Goal: Task Accomplishment & Management: Manage account settings

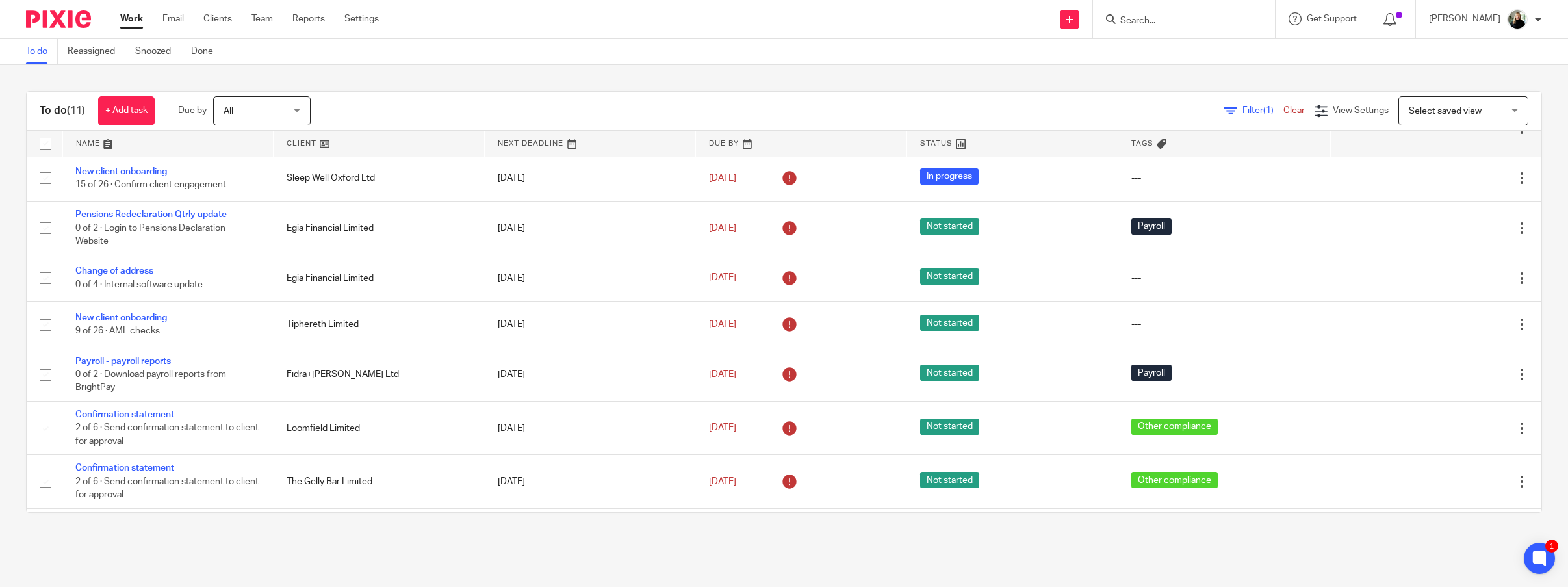
scroll to position [152, 0]
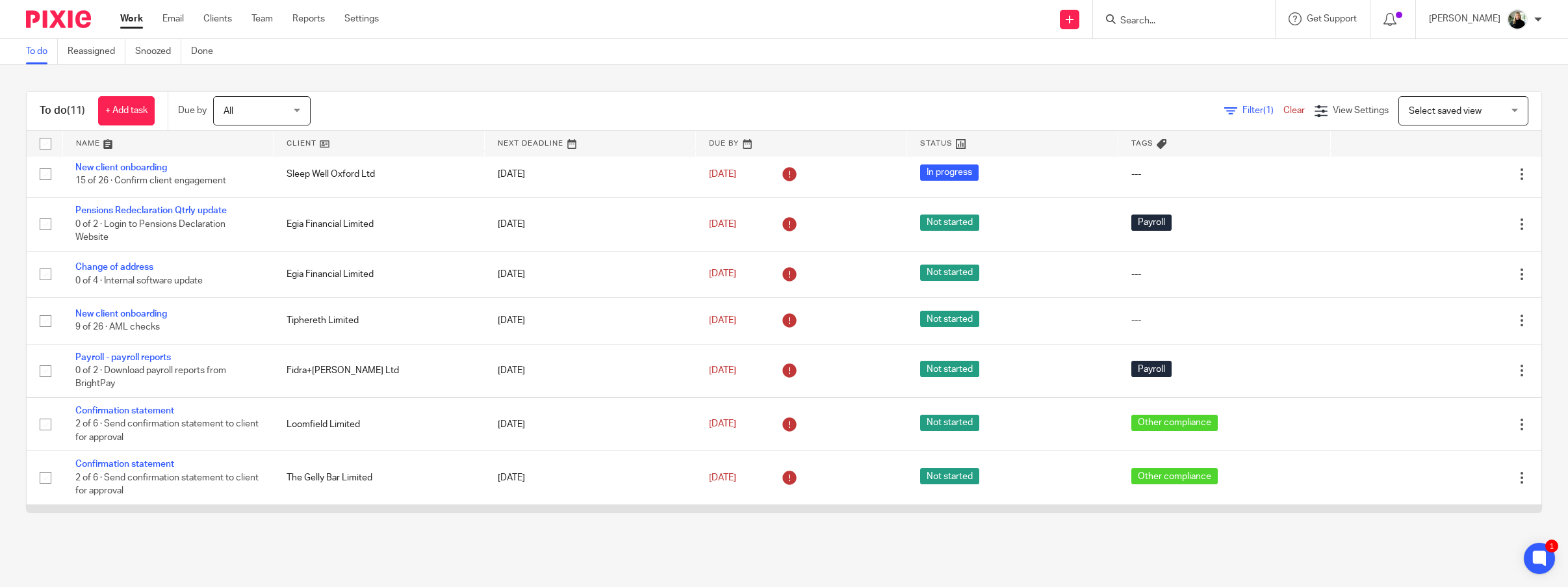
click at [147, 517] on link "Confirmation statement" at bounding box center [124, 522] width 99 height 9
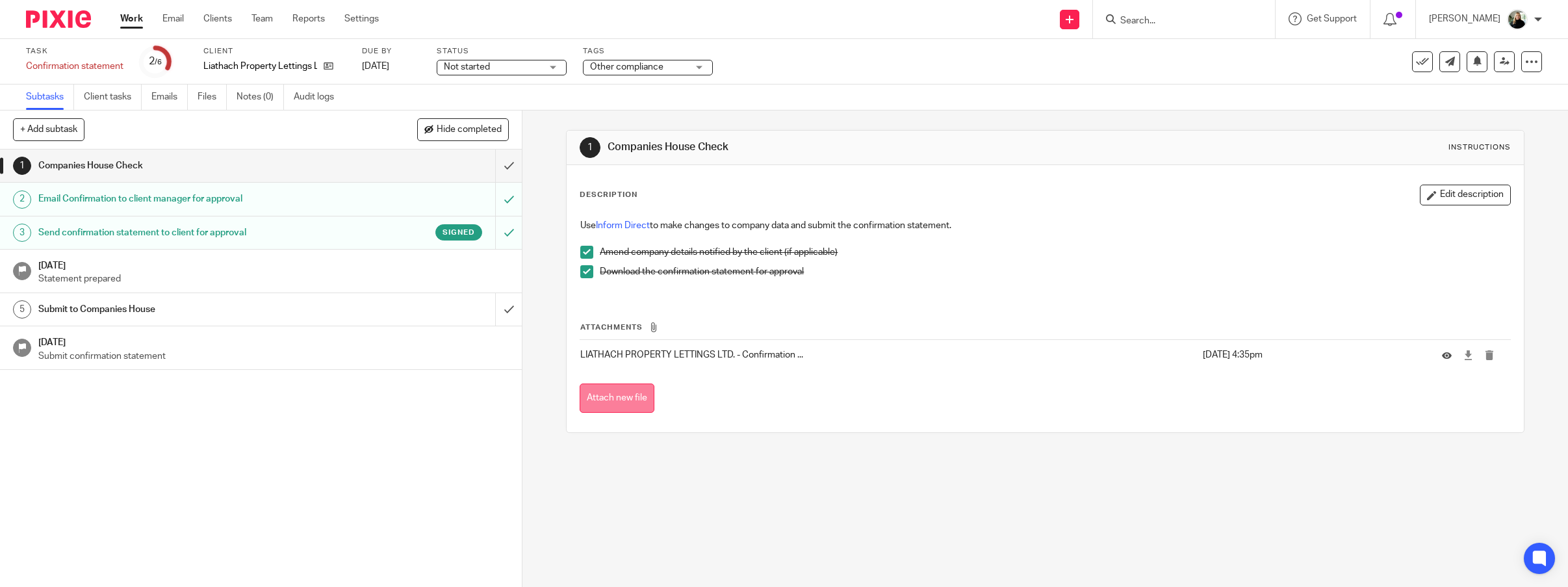
click at [599, 383] on button "Attach new file" at bounding box center [617, 398] width 75 height 30
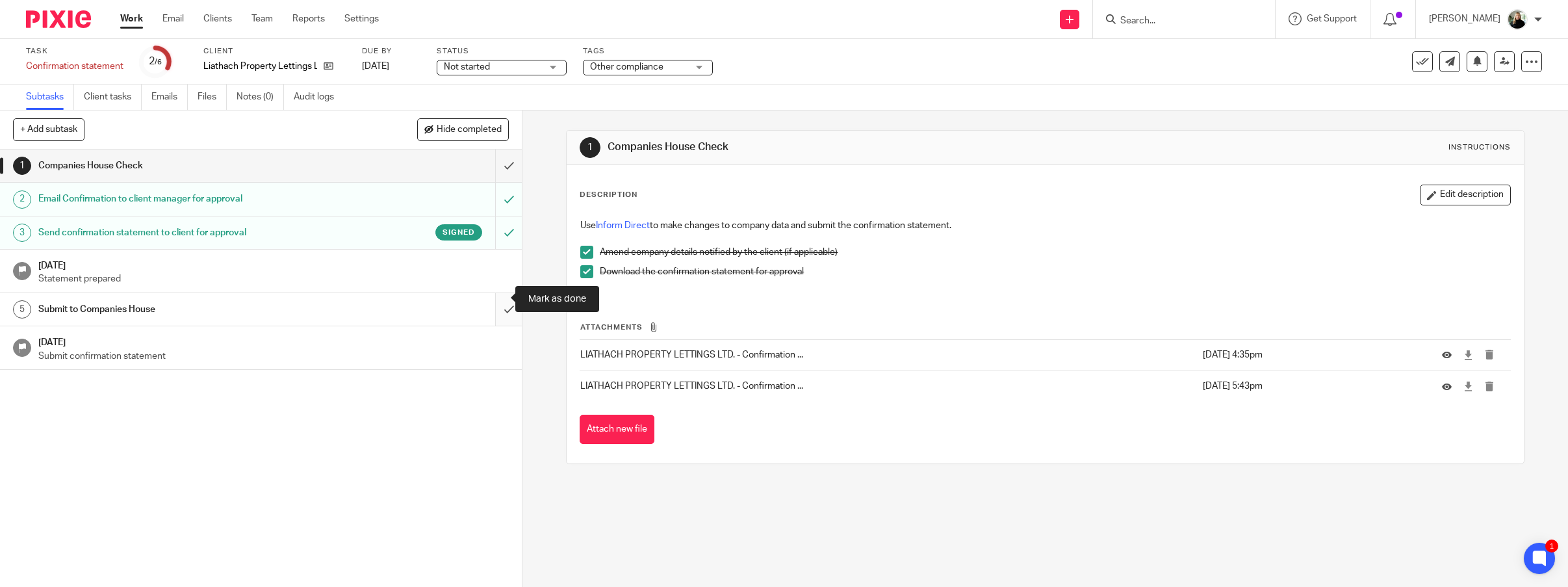
click at [498, 303] on input "submit" at bounding box center [261, 309] width 522 height 32
click at [168, 333] on h1 "12 Aug 2025" at bounding box center [274, 341] width 471 height 16
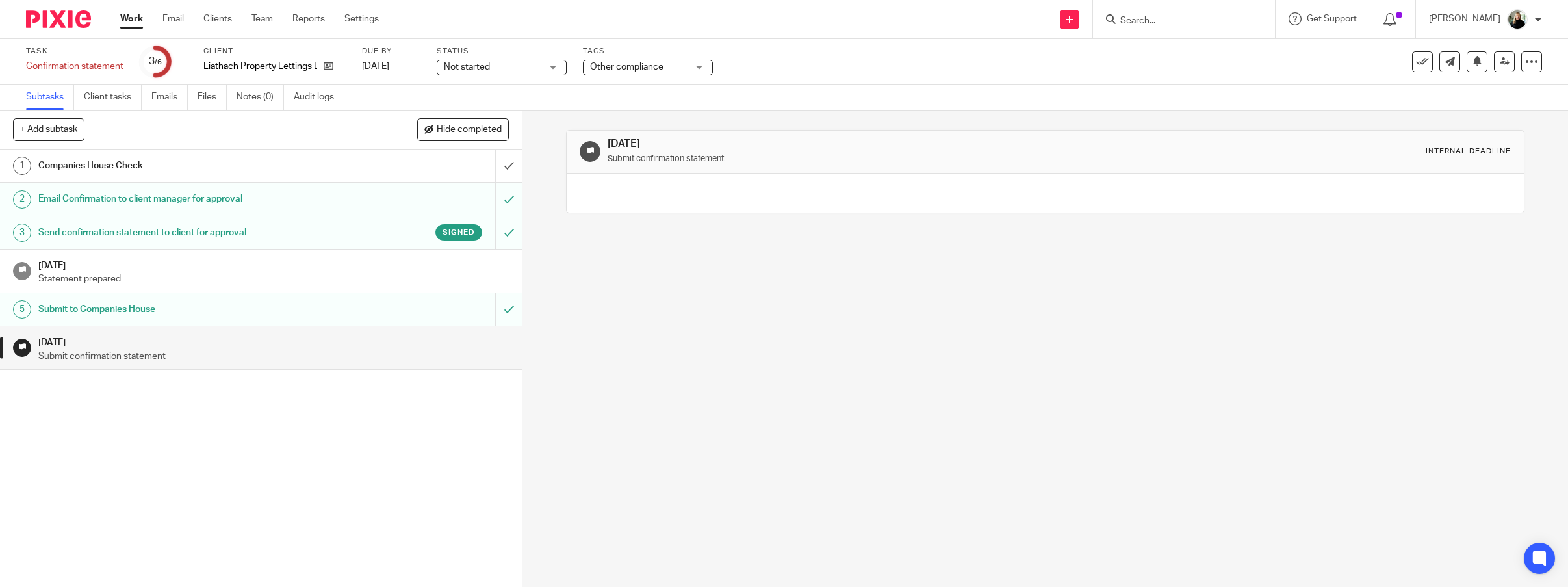
click at [313, 272] on p "Statement prepared" at bounding box center [274, 278] width 471 height 13
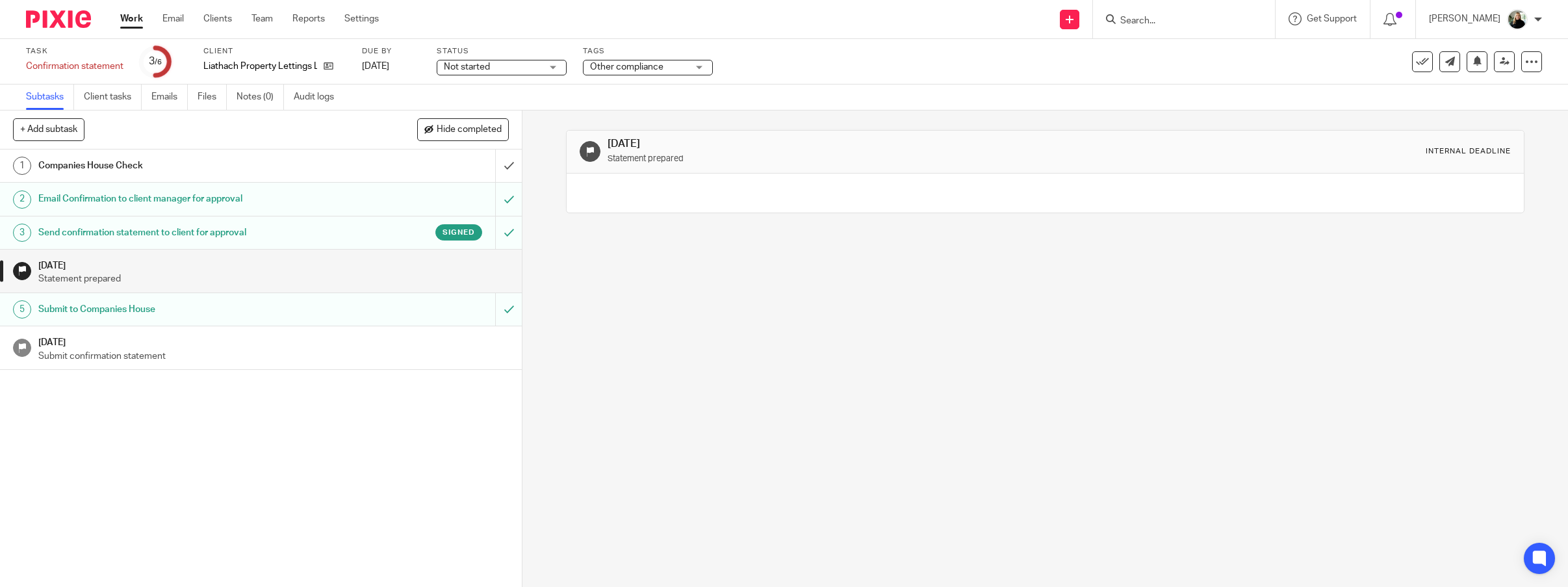
click at [206, 333] on h1 "[DATE]" at bounding box center [274, 341] width 471 height 16
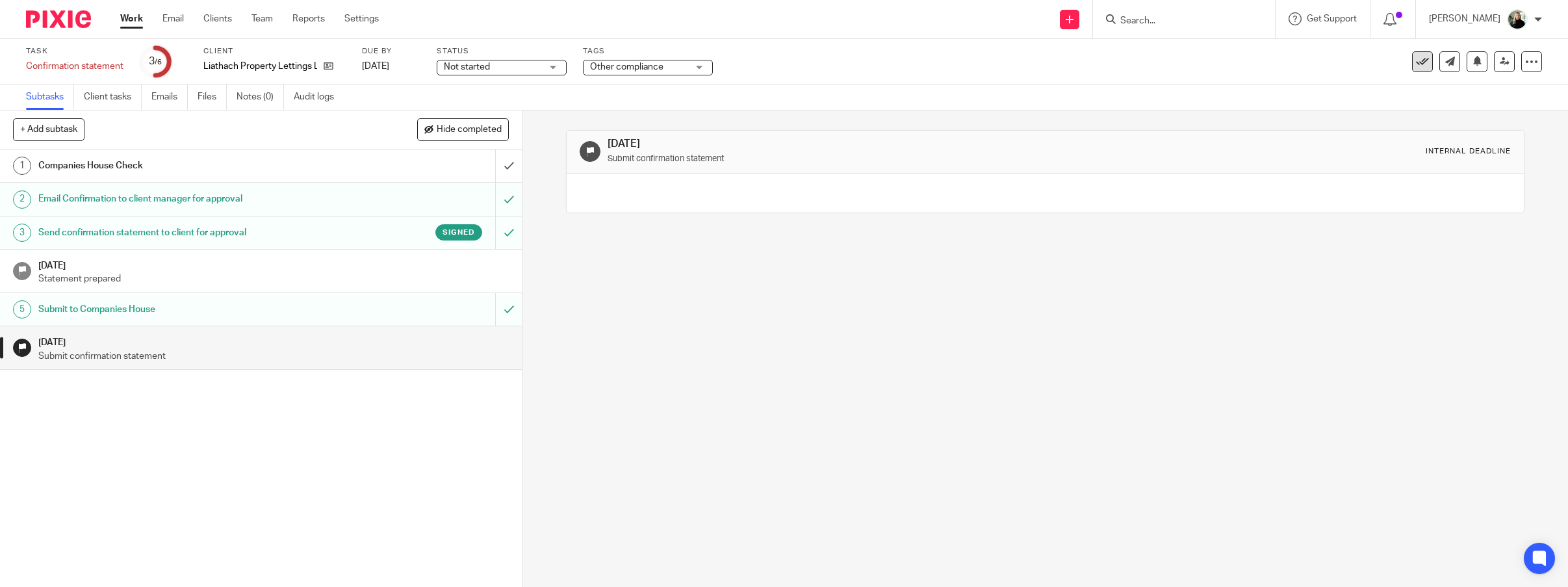
click at [1429, 64] on icon at bounding box center [1422, 61] width 13 height 13
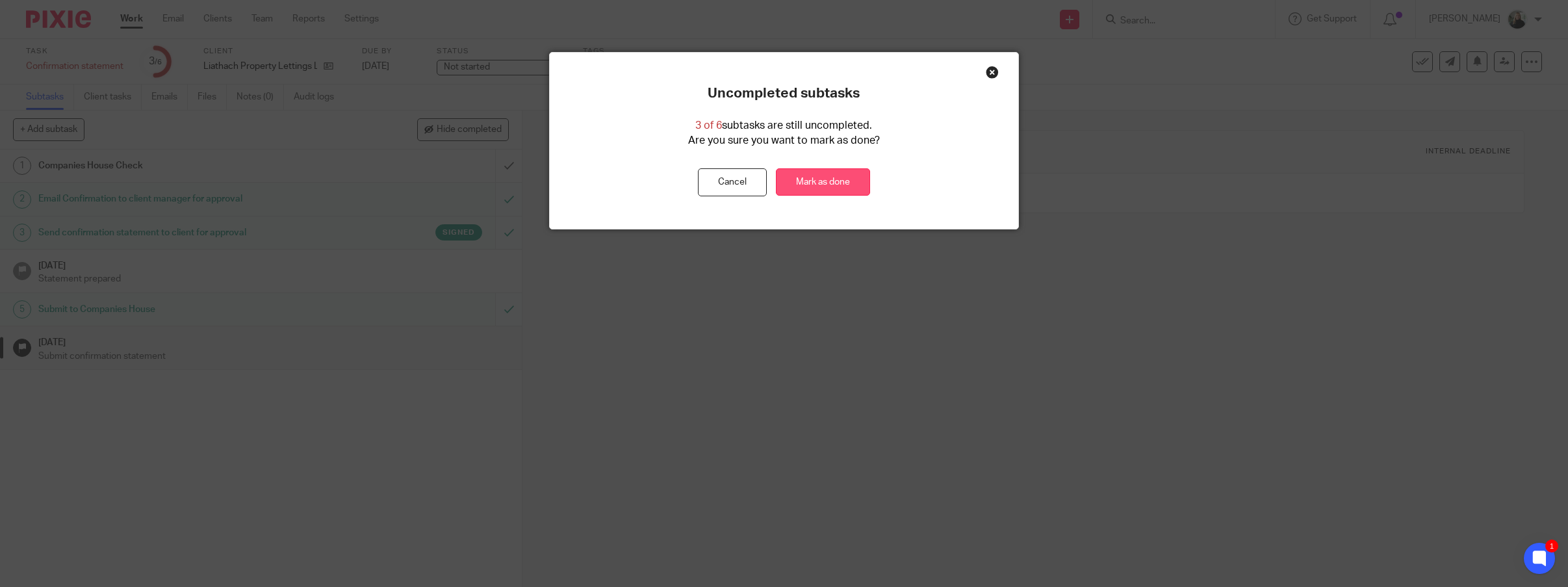
click at [833, 168] on link "Mark as done" at bounding box center [823, 182] width 94 height 28
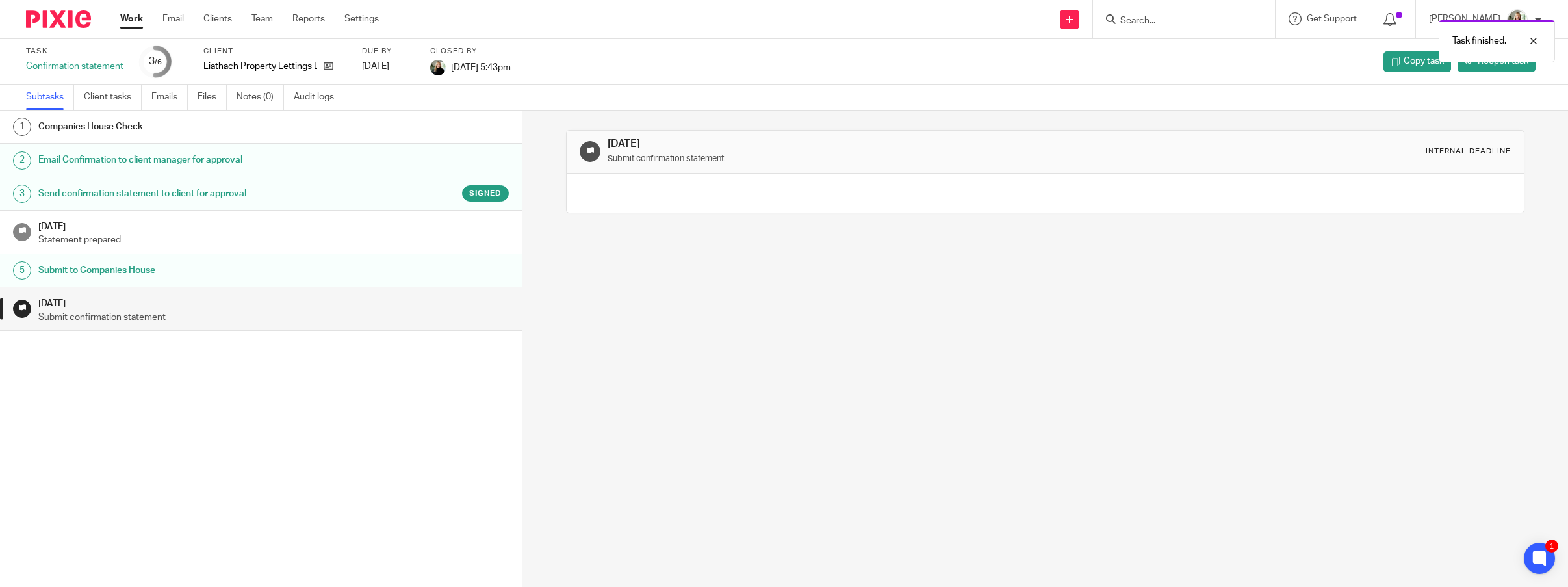
click at [226, 416] on div "1 Companies House Check 2 Email Confirmation to client manager for approval 3 S…" at bounding box center [261, 329] width 522 height 438
click at [133, 16] on link "Work" at bounding box center [132, 18] width 23 height 13
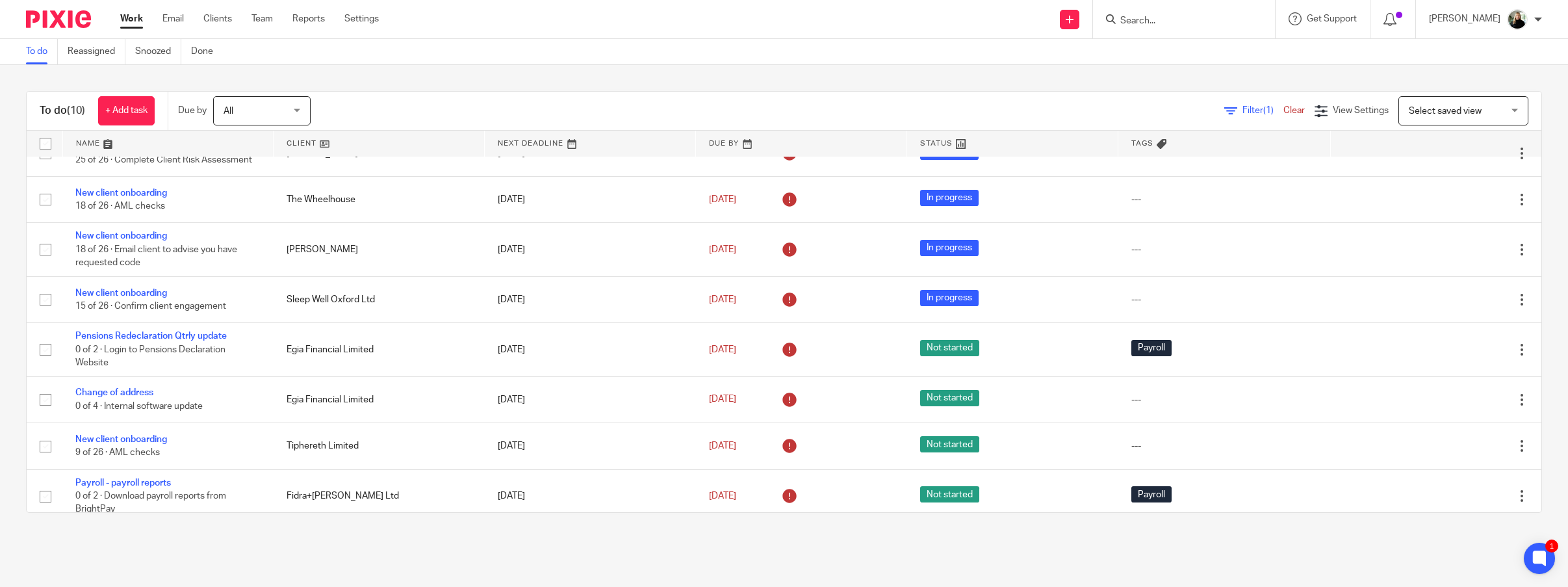
scroll to position [106, 0]
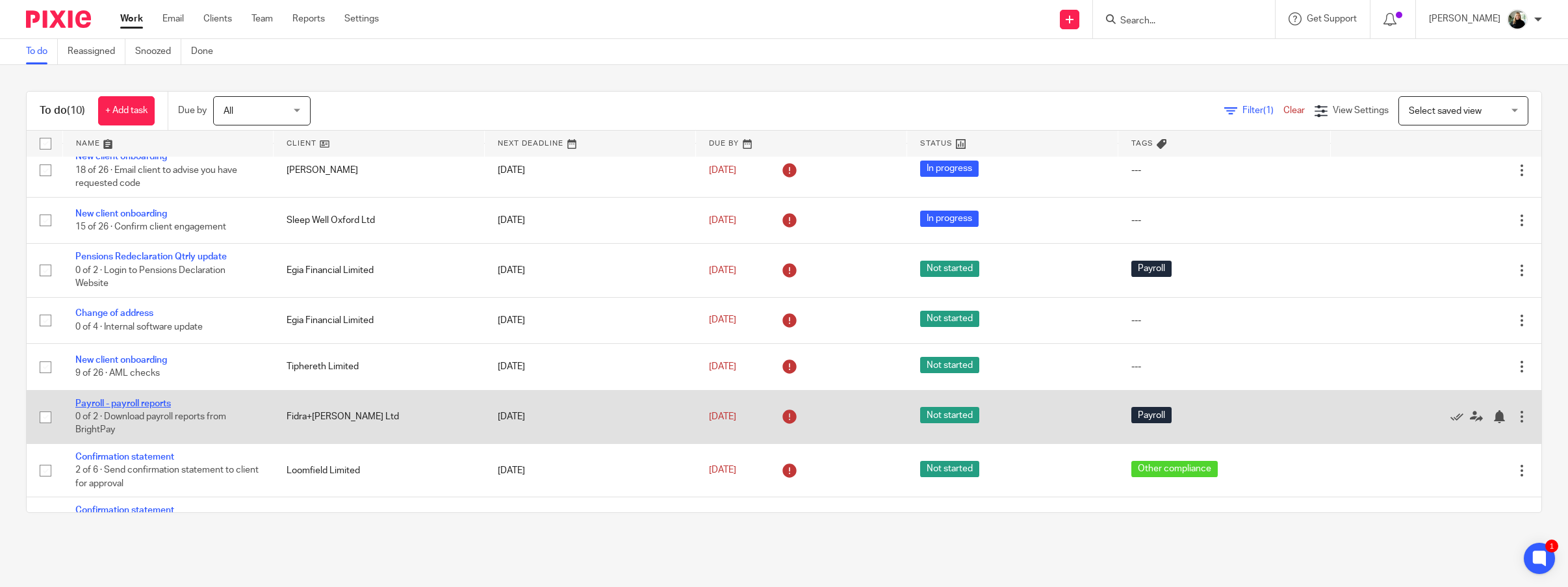
click at [126, 399] on link "Payroll - payroll reports" at bounding box center [123, 404] width 95 height 9
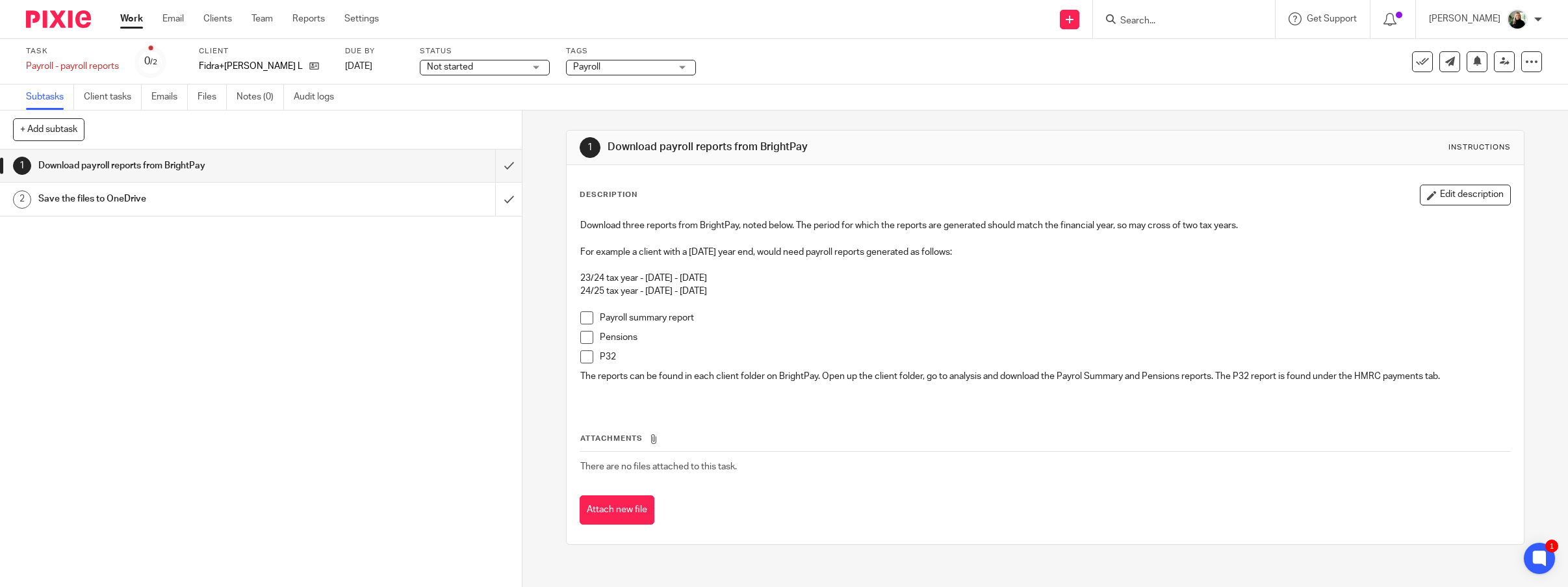
click at [137, 408] on div "1 Download payroll reports from BrightPay 2 Save the files to OneDrive" at bounding box center [261, 368] width 522 height 438
click at [436, 436] on div "1 Download payroll reports from BrightPay 2 Save the files to OneDrive" at bounding box center [261, 368] width 522 height 438
click at [361, 305] on div "1 Download payroll reports from BrightPay 2 Save the files to OneDrive" at bounding box center [261, 368] width 522 height 438
click at [118, 17] on div "Work Email Clients Team Reports Settings Work Email Clients Team Reports Settin…" at bounding box center [253, 19] width 291 height 38
click at [124, 17] on link "Work" at bounding box center [132, 18] width 23 height 13
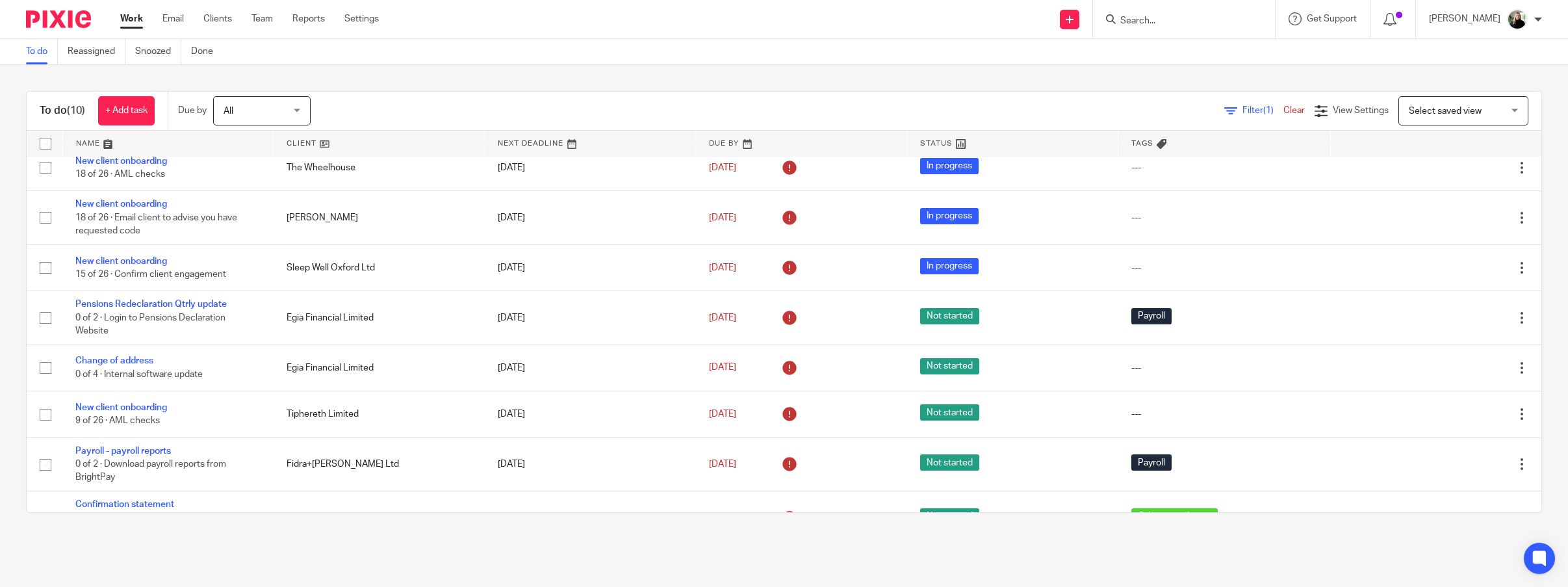
scroll to position [106, 0]
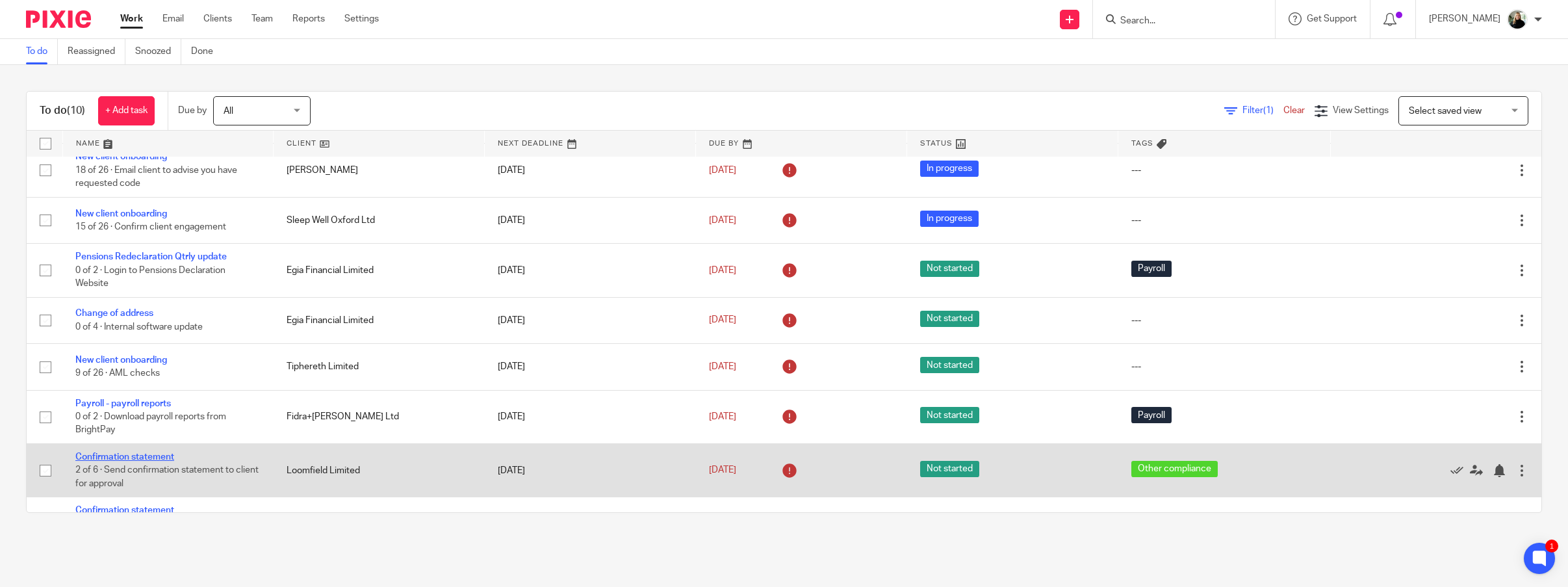
click at [128, 453] on link "Confirmation statement" at bounding box center [124, 457] width 99 height 9
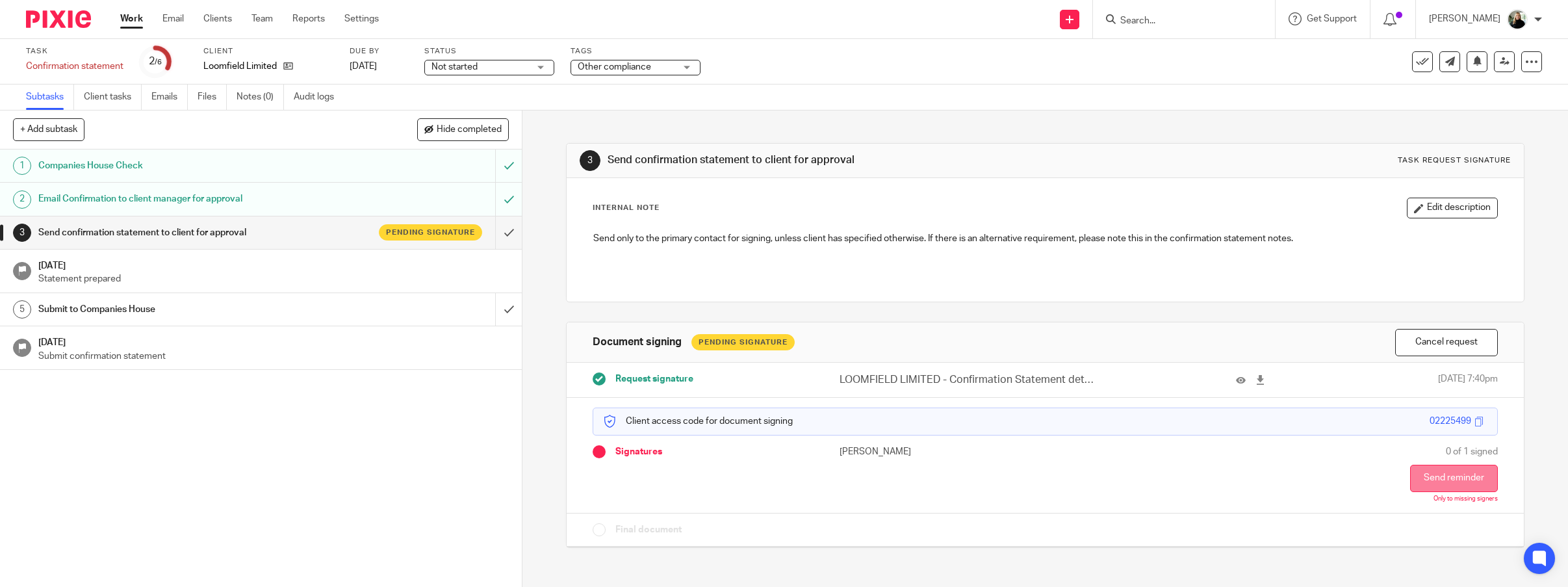
click at [1473, 465] on button "Send reminder" at bounding box center [1454, 478] width 88 height 28
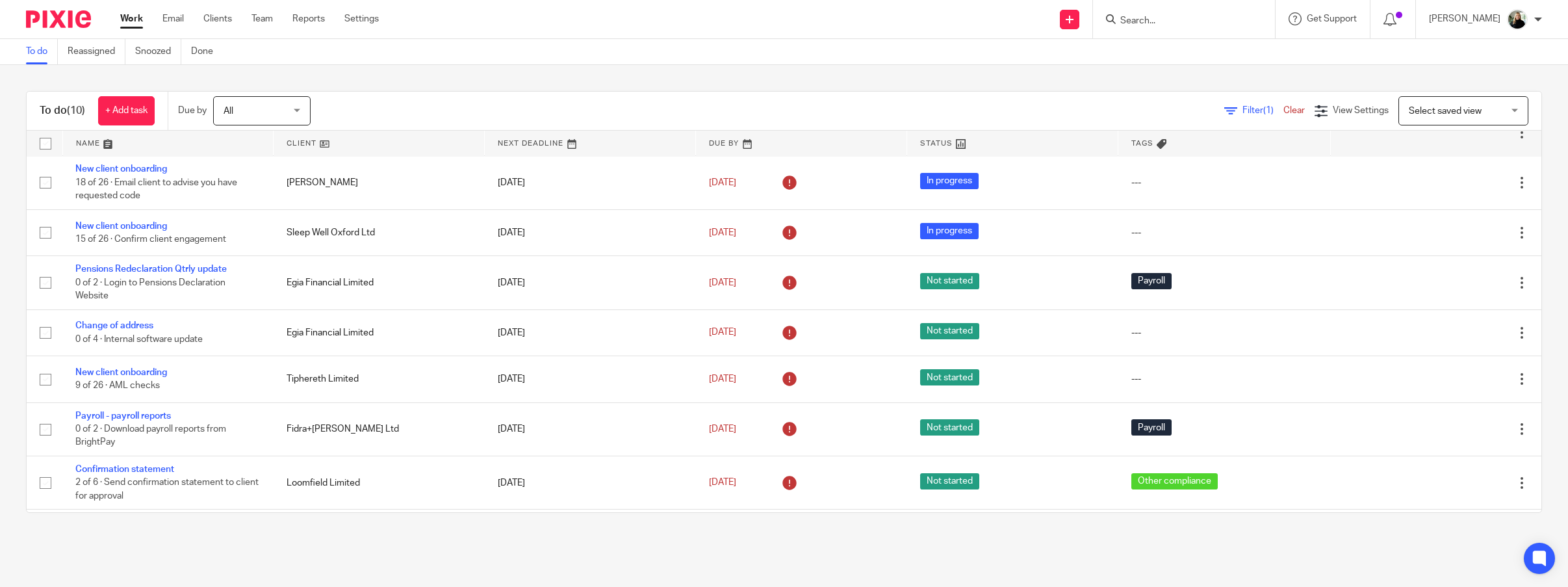
scroll to position [106, 0]
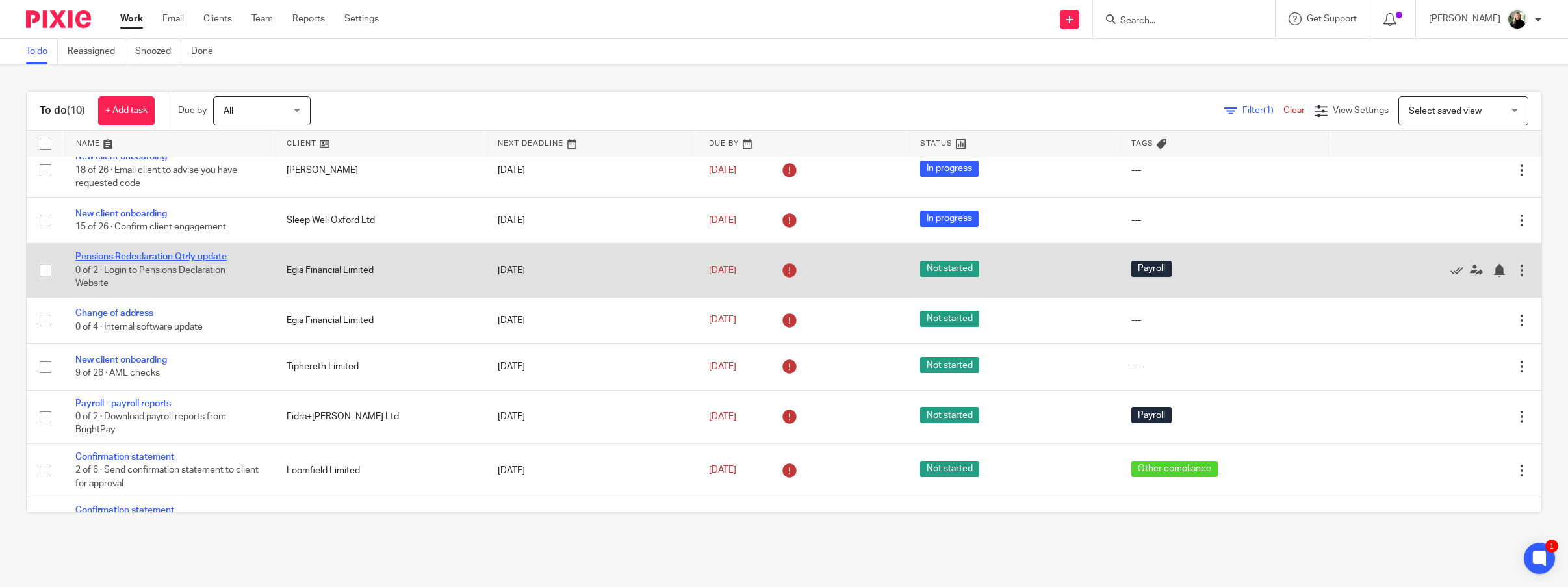
click at [145, 252] on link "Pensions Redeclaration Qtrly update" at bounding box center [151, 257] width 151 height 9
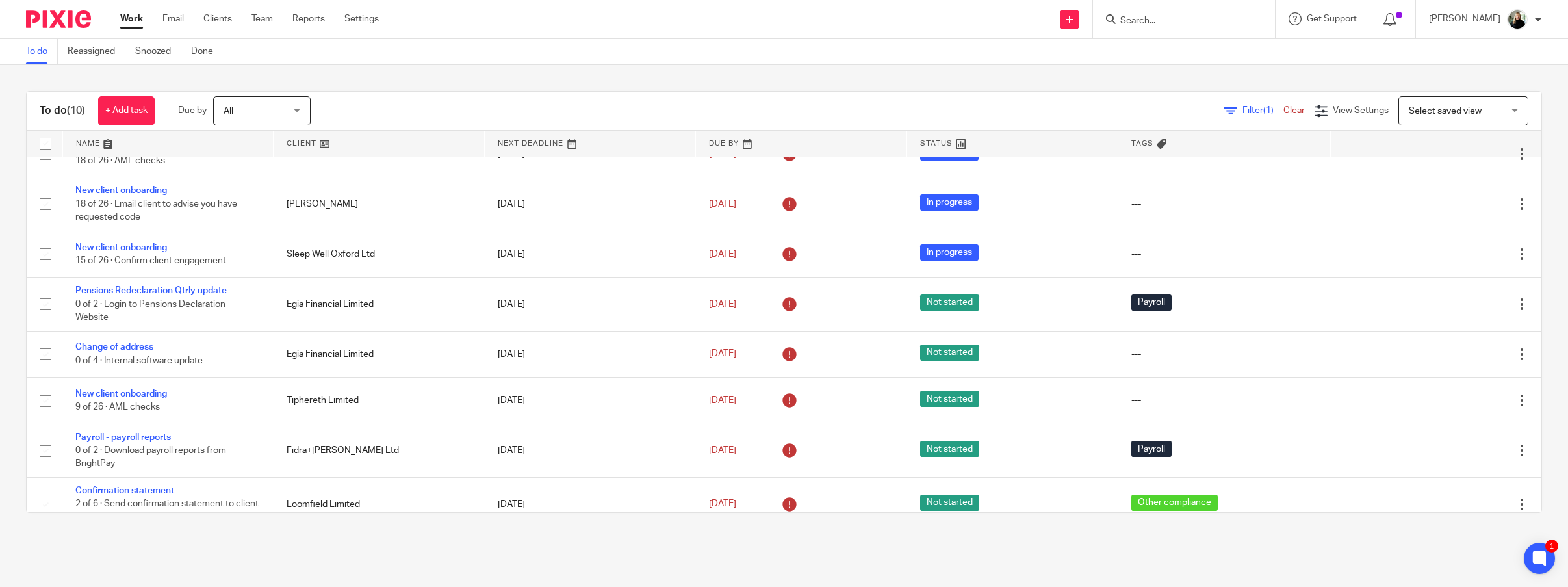
scroll to position [91, 0]
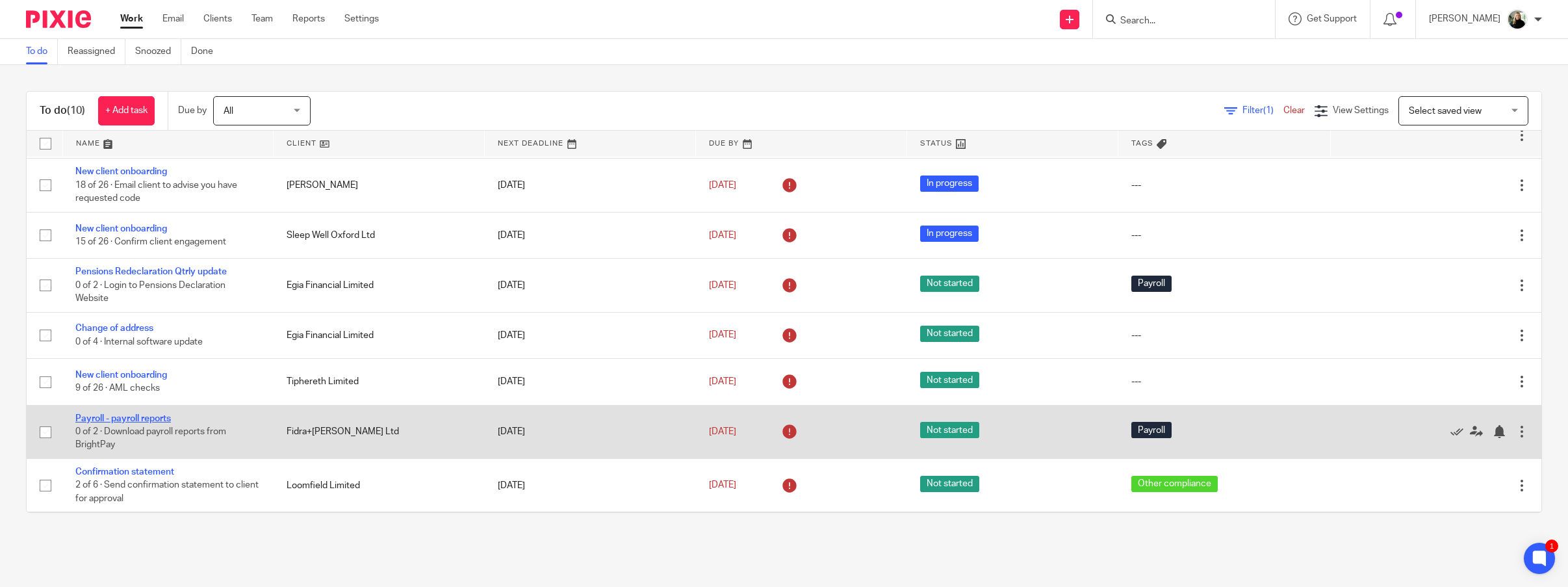
click at [115, 414] on link "Payroll - payroll reports" at bounding box center [123, 419] width 95 height 9
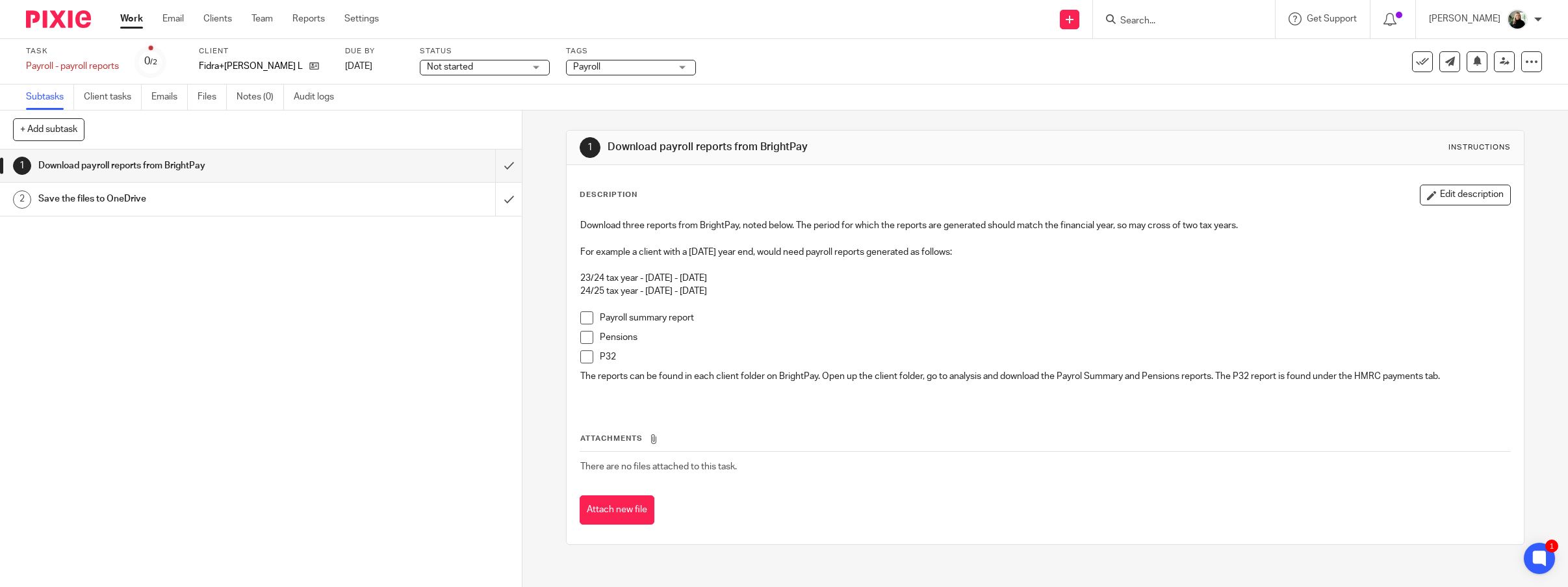
click at [443, 360] on div "1 Download payroll reports from BrightPay 2 Save the files to OneDrive" at bounding box center [261, 368] width 522 height 438
click at [127, 18] on link "Work" at bounding box center [132, 18] width 23 height 13
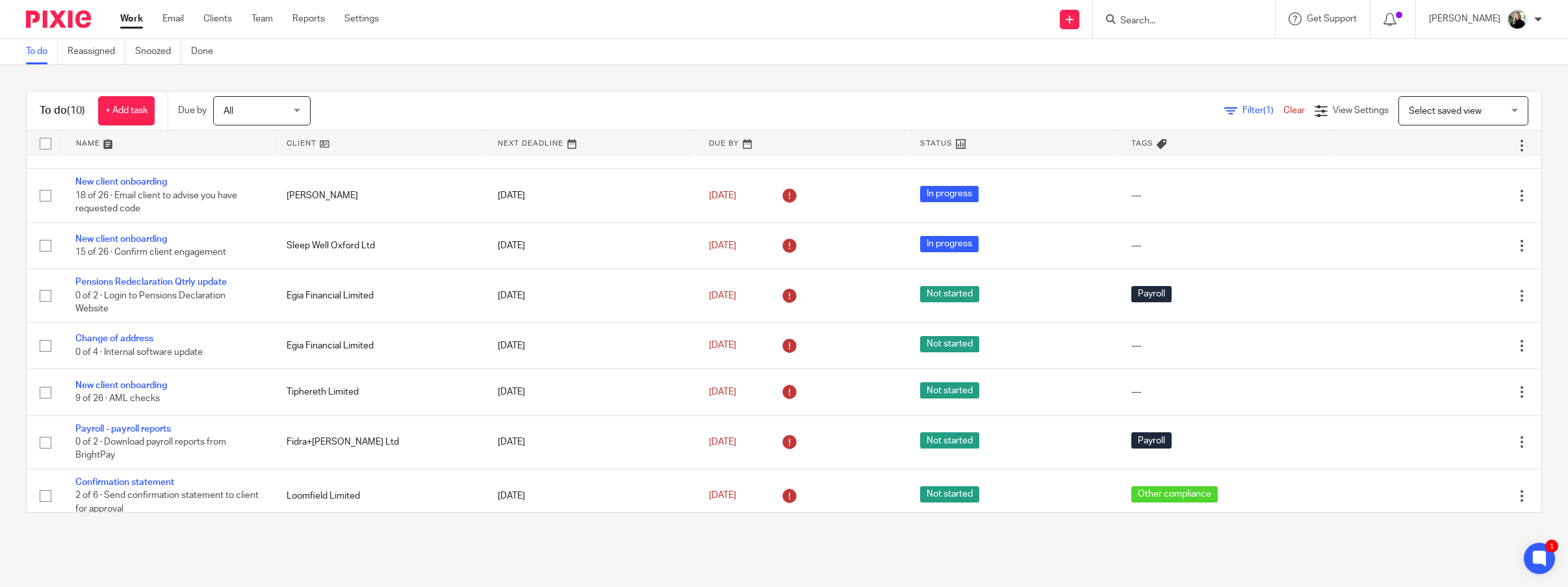
scroll to position [106, 0]
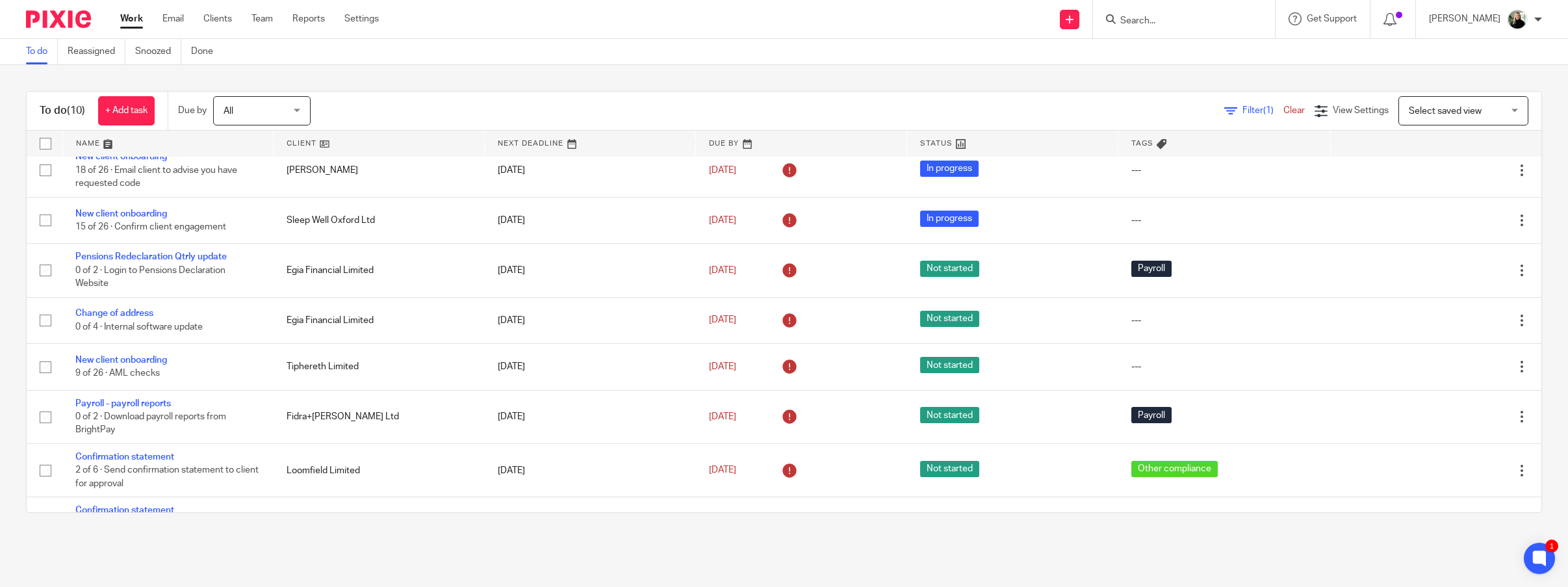
click at [133, 551] on main "To do Reassigned Snoozed Done To do (10) + Add task Due by All All Today Tomorr…" at bounding box center [784, 293] width 1568 height 587
click at [320, 561] on main "To do Reassigned Snoozed Done To do (10) + Add task Due by All All Today Tomorr…" at bounding box center [784, 293] width 1568 height 587
click at [1179, 24] on input "Search" at bounding box center [1178, 21] width 117 height 11
click at [1062, 20] on div "Send new email Create task Add client Request signature Get Support Contact via…" at bounding box center [983, 19] width 1170 height 38
click at [1174, 22] on input "Search" at bounding box center [1178, 21] width 117 height 11
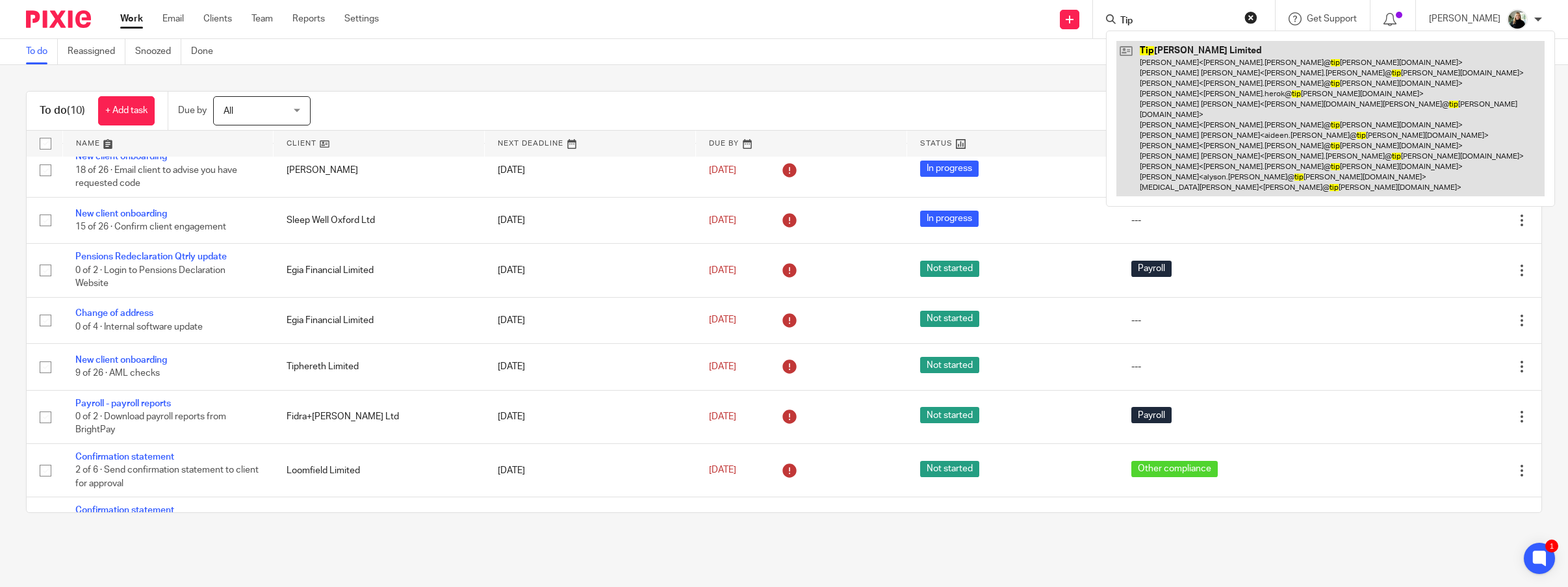
type input "Tip"
click at [1230, 90] on link at bounding box center [1330, 118] width 428 height 155
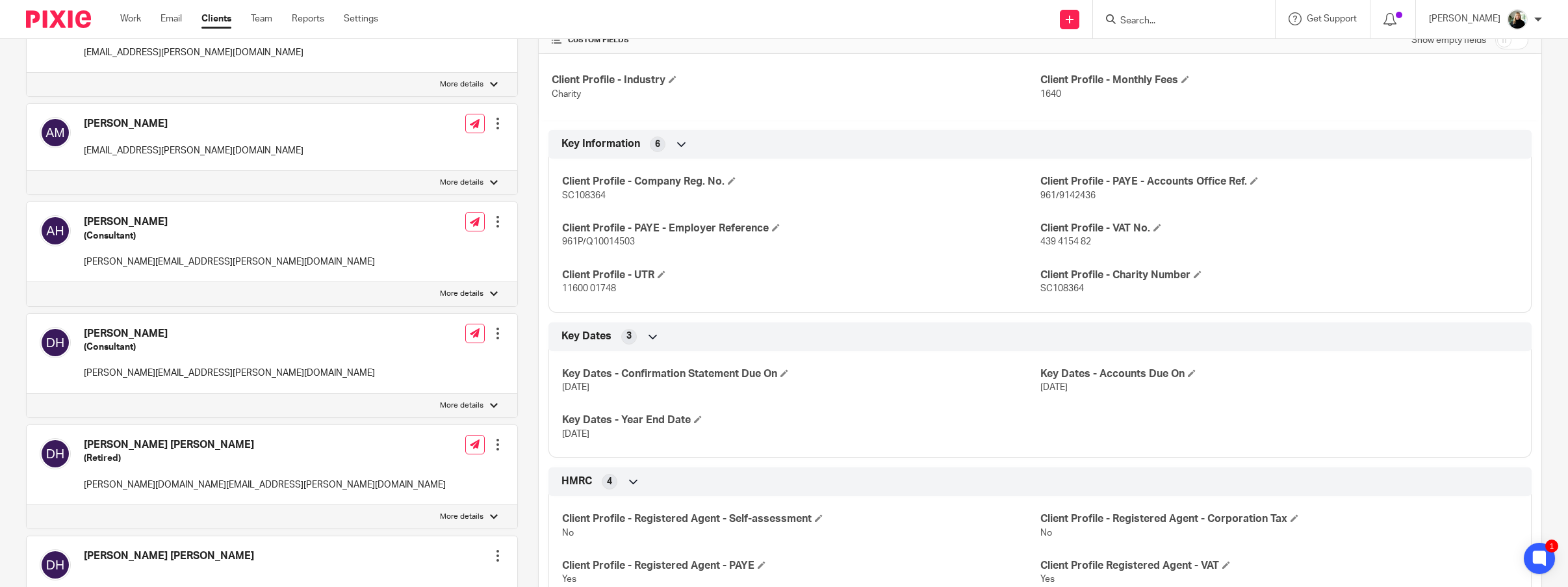
scroll to position [307, 0]
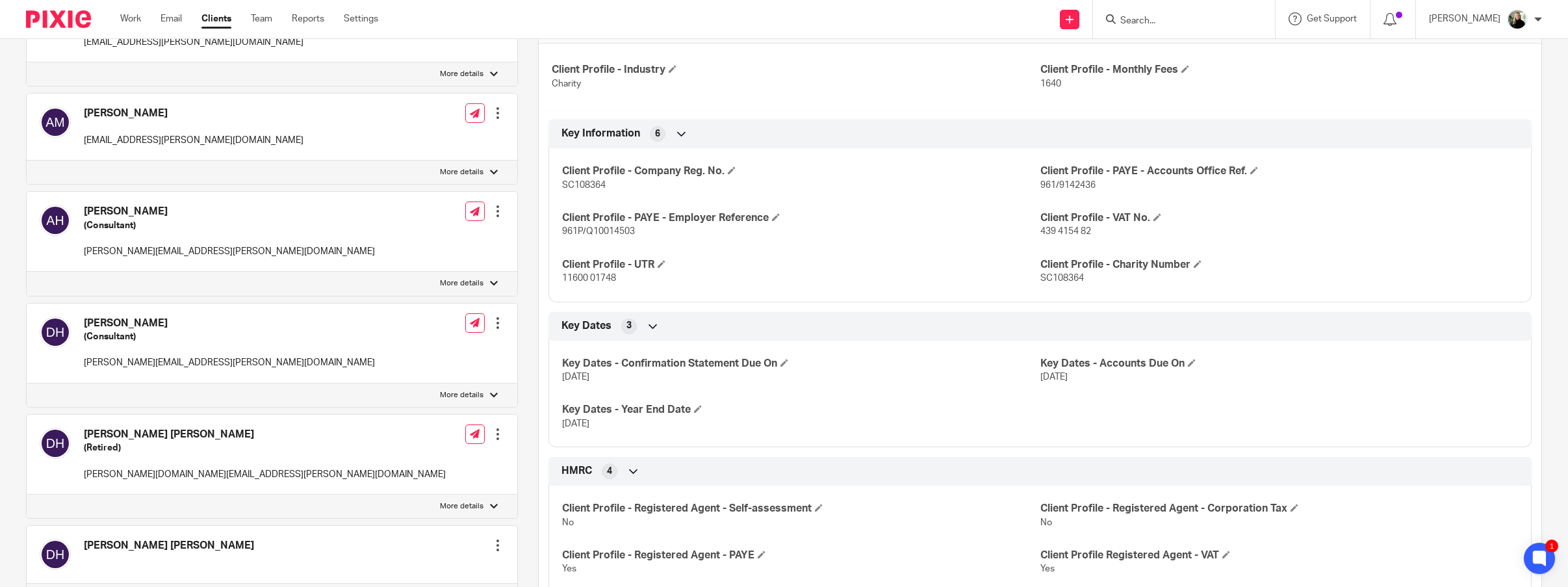
click at [499, 317] on div at bounding box center [497, 323] width 13 height 13
click at [454, 295] on link "Edit contact" at bounding box center [466, 302] width 124 height 19
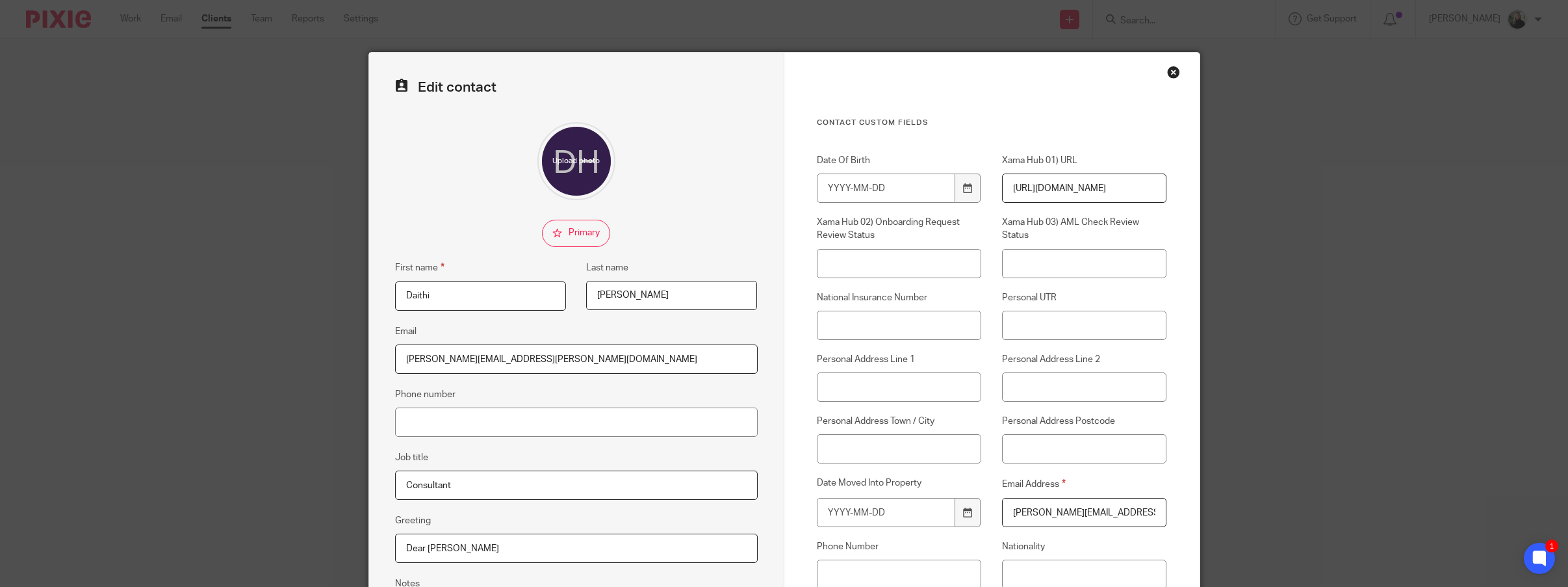
click at [1168, 72] on div "Close this dialog window" at bounding box center [1173, 72] width 13 height 13
